Goal: Task Accomplishment & Management: Use online tool/utility

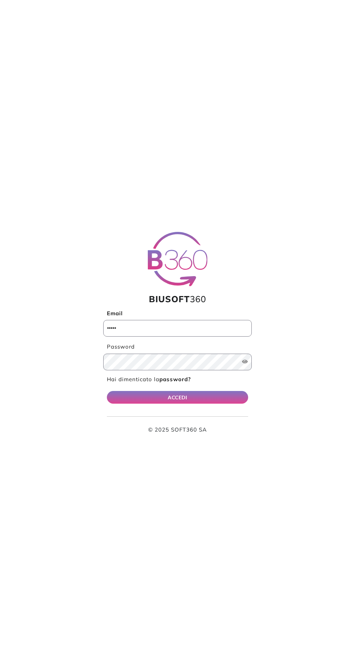
click at [206, 331] on input "Email" at bounding box center [177, 328] width 148 height 17
type input "**********"
click at [107, 391] on button "ACCEDI" at bounding box center [177, 397] width 141 height 13
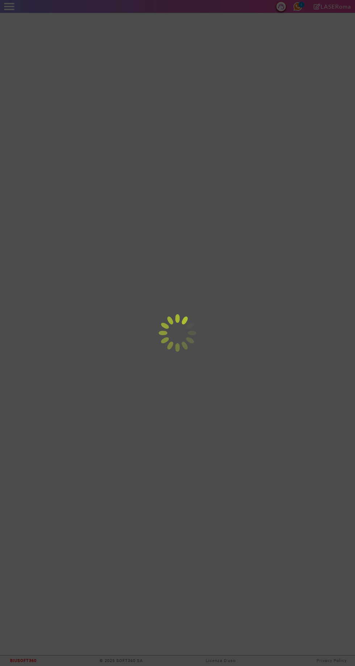
select select "*"
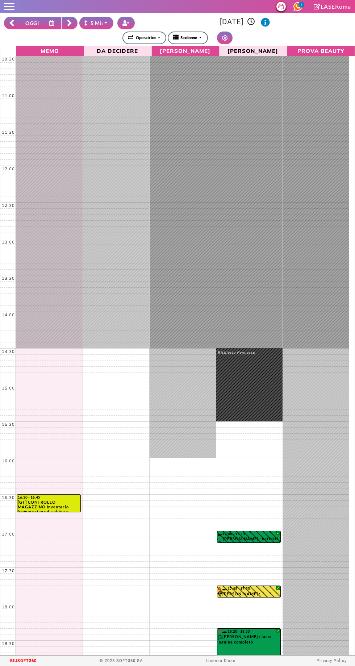
click at [67, 20] on icon at bounding box center [70, 23] width 6 height 7
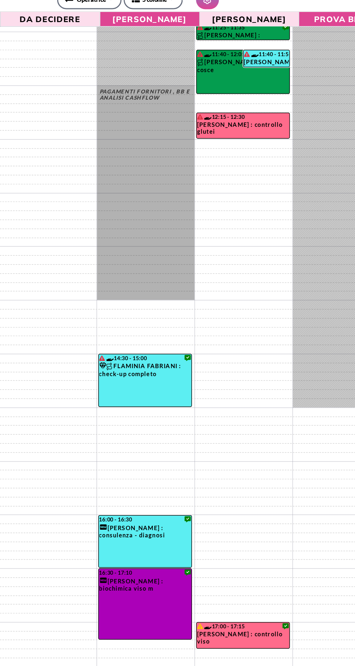
scroll to position [95, 0]
